Goal: Information Seeking & Learning: Learn about a topic

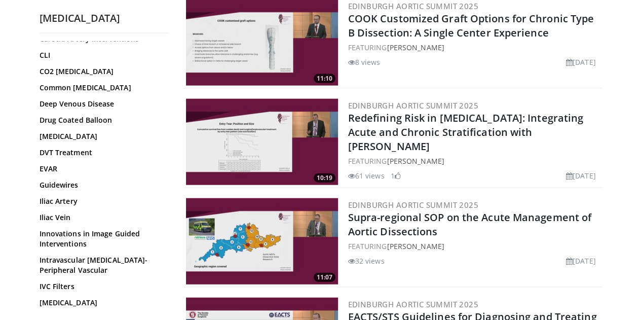
scroll to position [158, 0]
click at [40, 186] on link "Guidewires" at bounding box center [102, 185] width 124 height 10
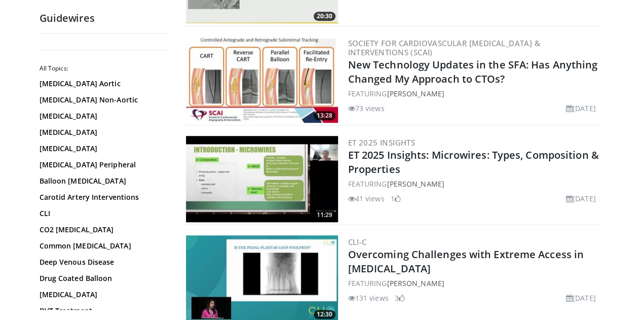
scroll to position [377, 0]
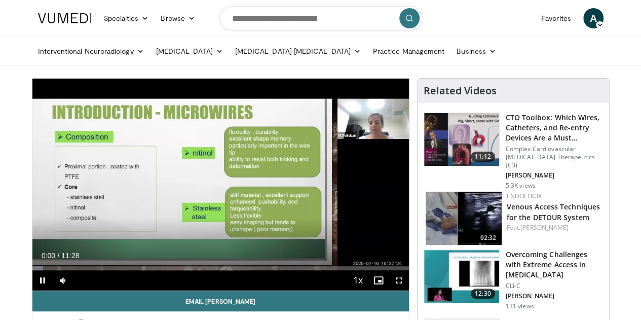
scroll to position [8, 0]
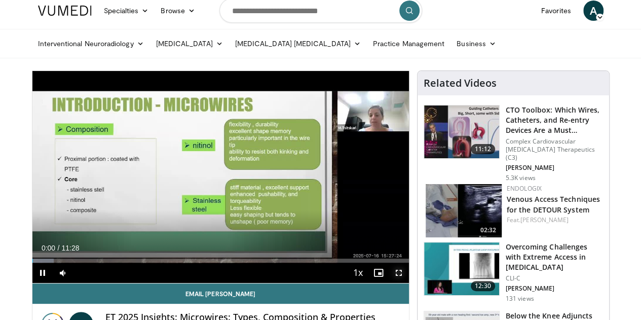
click at [406, 283] on span "Video Player" at bounding box center [399, 273] width 20 height 20
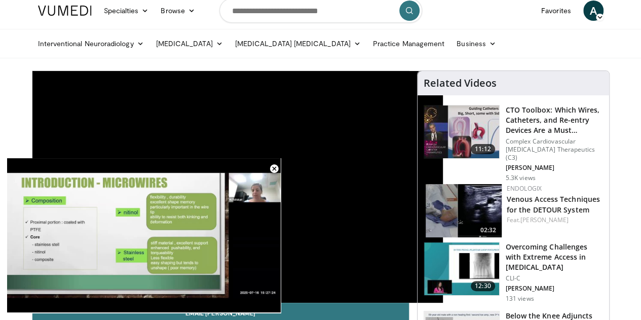
scroll to position [146, 0]
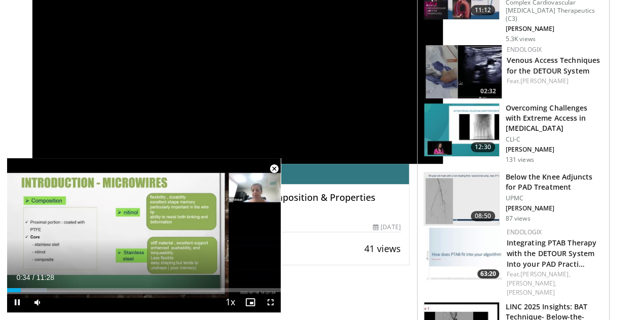
click at [275, 167] on span "Video Player" at bounding box center [274, 169] width 20 height 20
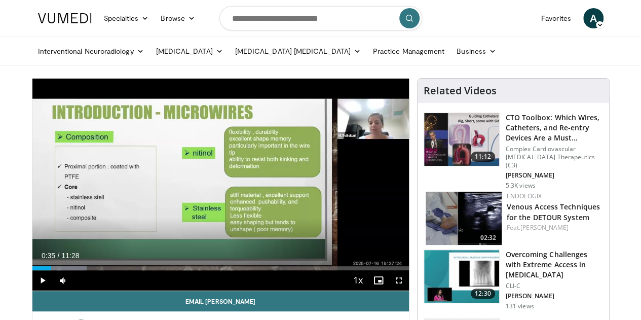
scroll to position [41, 0]
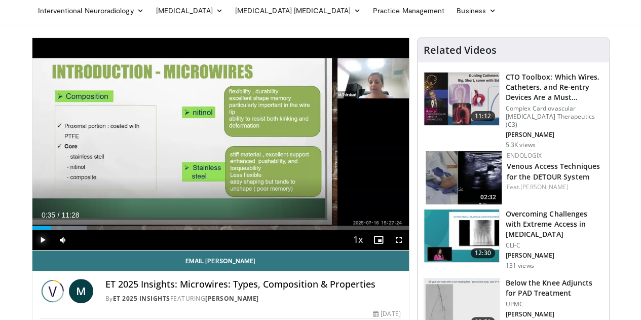
click at [32, 250] on span "Video Player" at bounding box center [42, 240] width 20 height 20
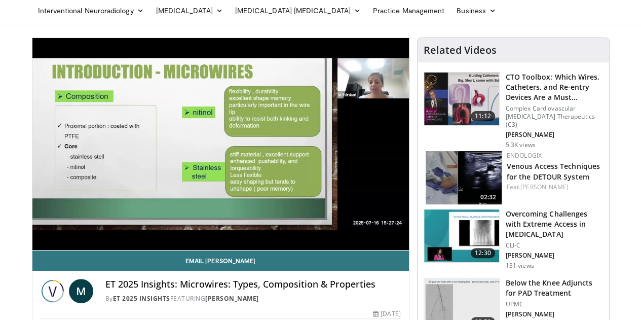
click at [32, 250] on video-js "**********" at bounding box center [220, 144] width 377 height 212
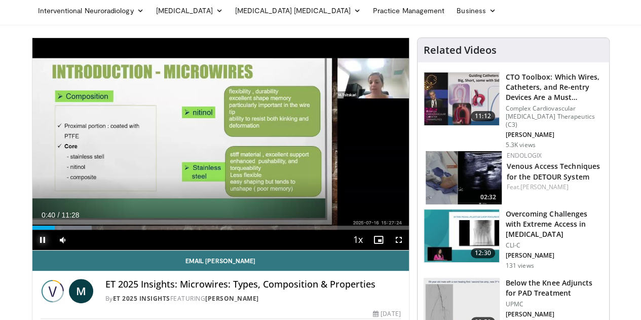
click at [32, 250] on span "Video Player" at bounding box center [42, 240] width 20 height 20
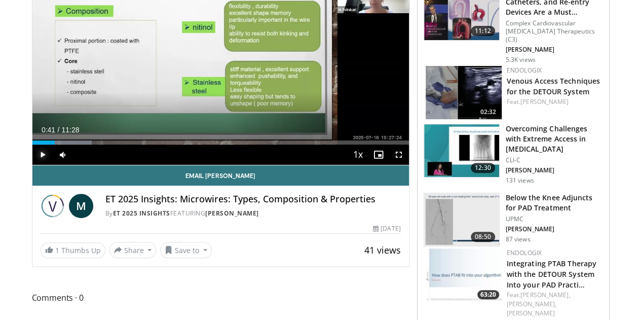
scroll to position [0, 0]
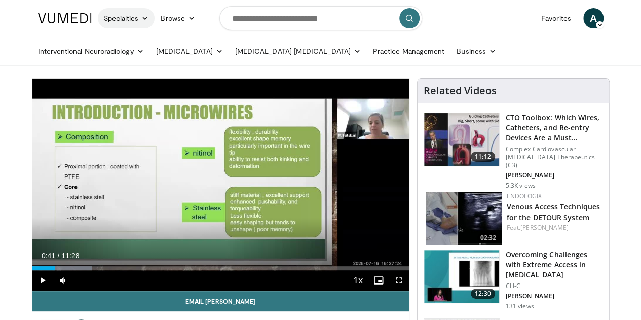
click at [112, 16] on link "Specialties" at bounding box center [126, 18] width 57 height 20
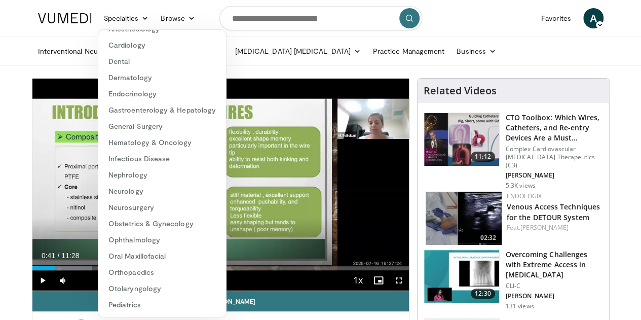
scroll to position [175, 0]
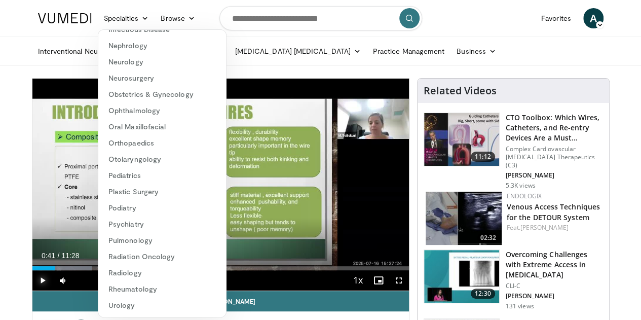
click at [32, 290] on span "Video Player" at bounding box center [42, 280] width 20 height 20
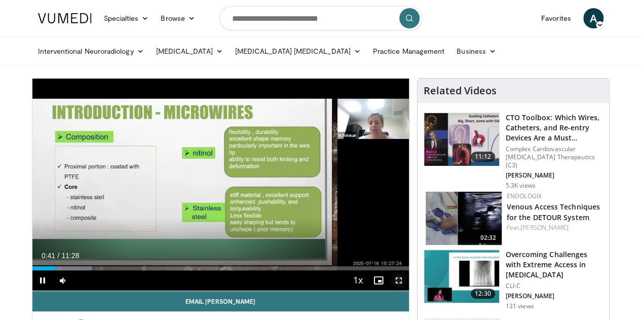
click at [406, 290] on span "Video Player" at bounding box center [399, 280] width 20 height 20
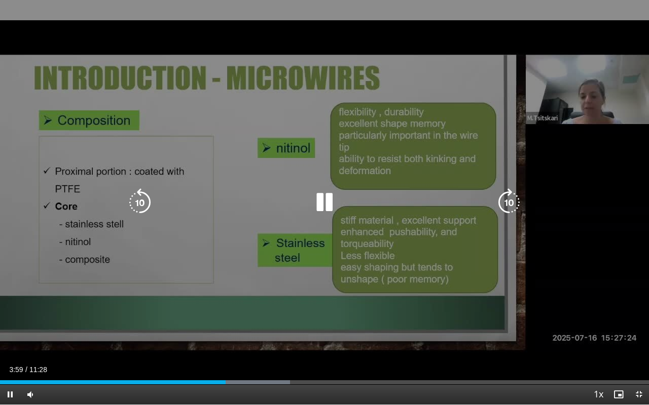
click at [323, 202] on icon "Video Player" at bounding box center [324, 203] width 28 height 28
click at [403, 169] on div "10 seconds Tap to unmute" at bounding box center [324, 202] width 649 height 405
click at [334, 201] on icon "Video Player" at bounding box center [324, 203] width 28 height 28
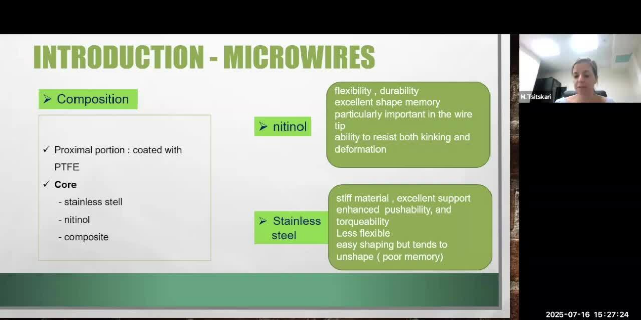
scroll to position [160, 0]
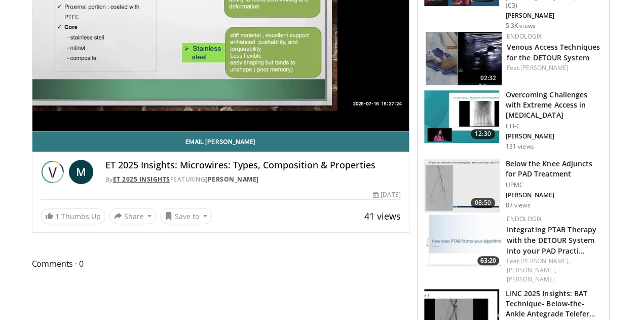
click at [132, 183] on link "ET 2025 Insights" at bounding box center [141, 179] width 57 height 9
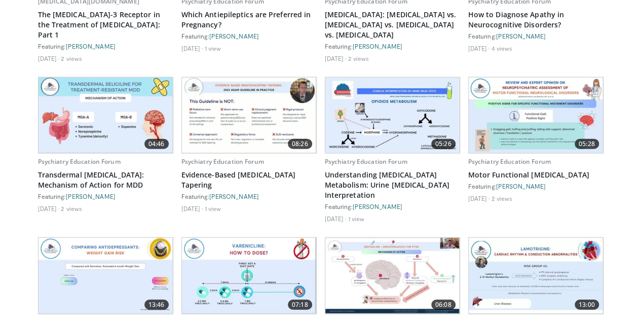
scroll to position [1129, 0]
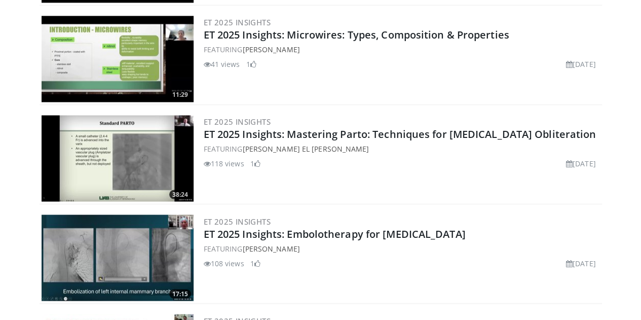
scroll to position [821, 0]
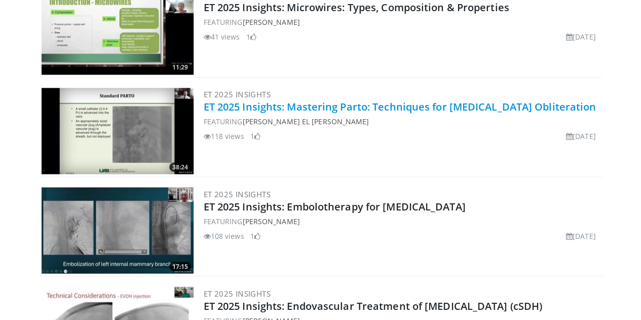
click at [368, 106] on link "ET 2025 Insights: Mastering Parto: Techniques for [MEDICAL_DATA] Obliteration" at bounding box center [400, 107] width 393 height 14
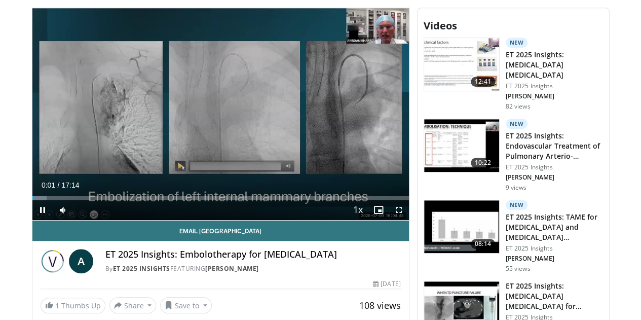
scroll to position [294, 0]
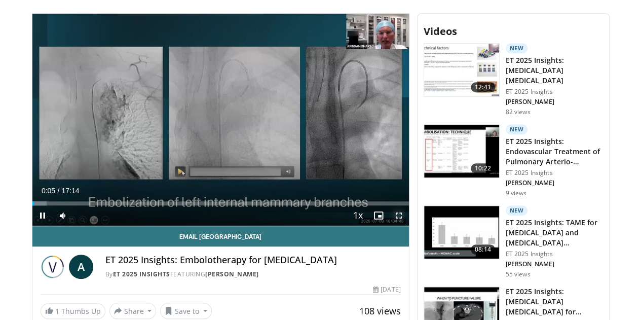
click at [408, 226] on span "Video Player" at bounding box center [399, 215] width 20 height 20
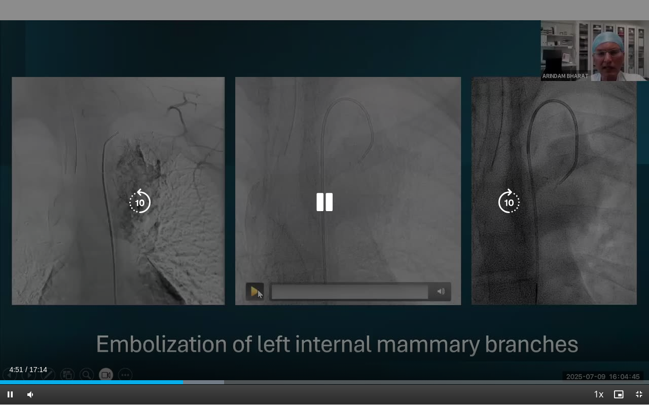
click at [328, 211] on icon "Video Player" at bounding box center [324, 203] width 28 height 28
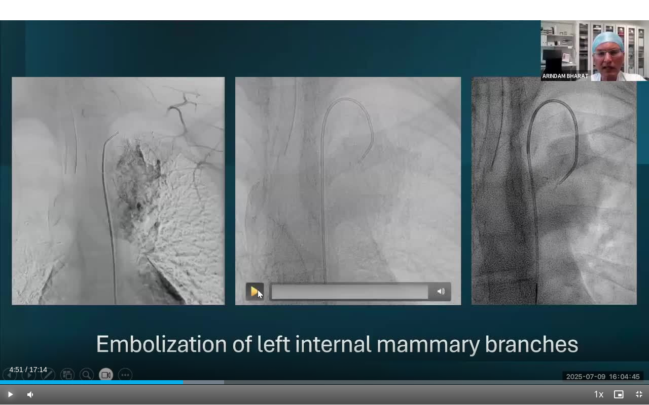
click at [13, 319] on span "Video Player" at bounding box center [10, 395] width 20 height 20
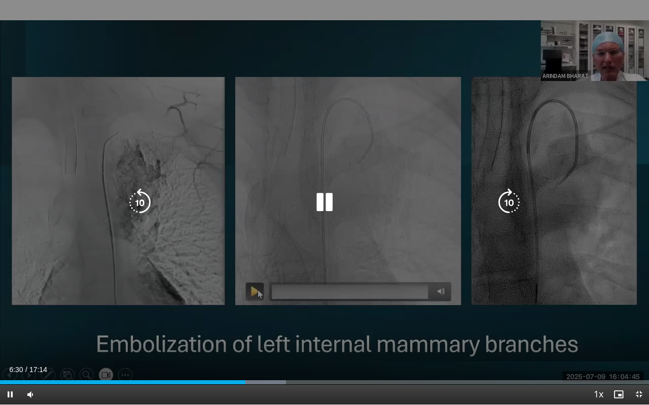
click at [79, 276] on div "10 seconds Tap to unmute" at bounding box center [324, 202] width 649 height 405
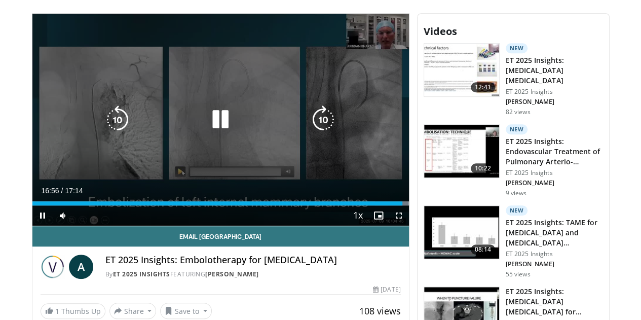
click at [224, 125] on icon "Video Player" at bounding box center [220, 119] width 28 height 28
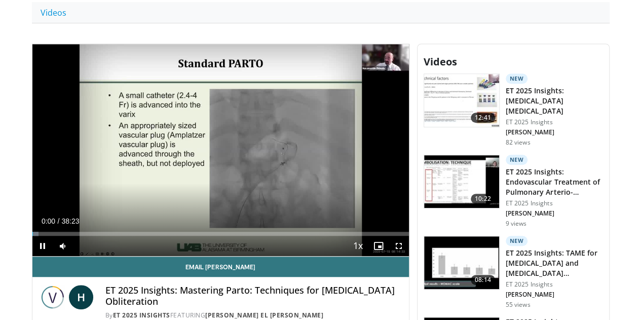
scroll to position [264, 0]
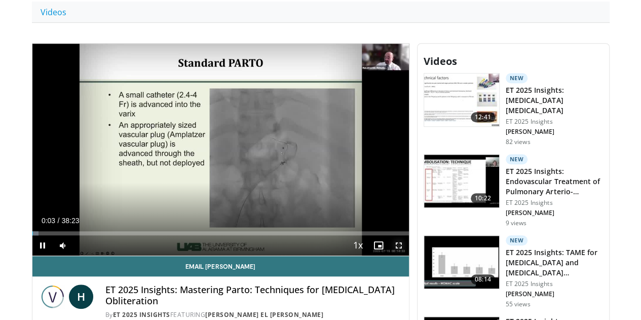
click at [406, 255] on span "Video Player" at bounding box center [399, 245] width 20 height 20
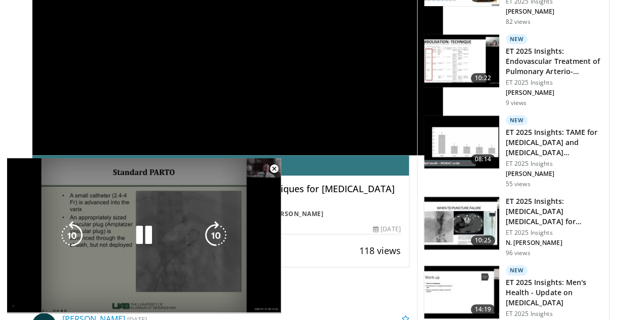
scroll to position [392, 0]
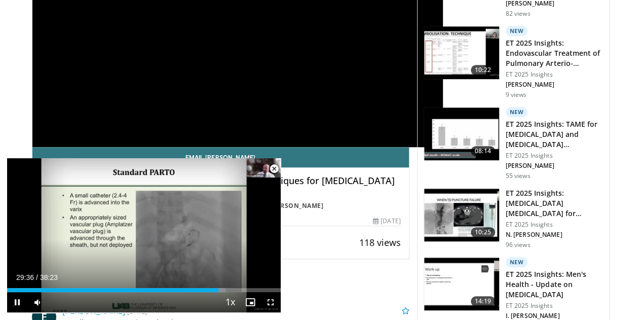
click at [274, 167] on span "Video Player" at bounding box center [274, 169] width 20 height 20
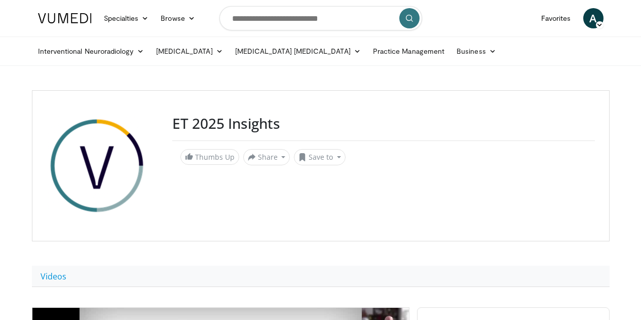
scroll to position [392, 0]
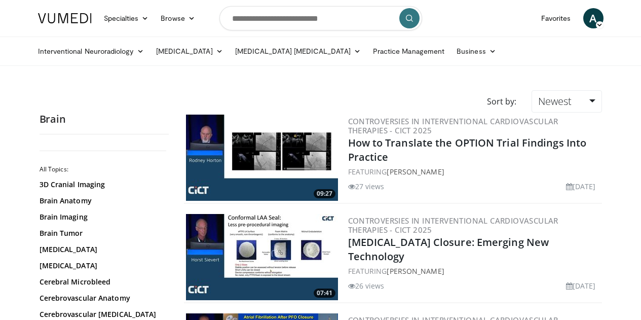
scroll to position [1663, 0]
